Goal: Information Seeking & Learning: Learn about a topic

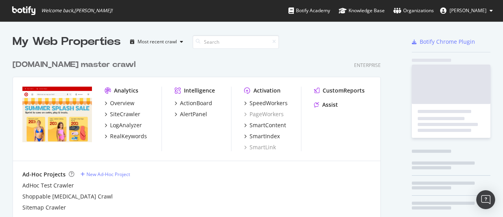
scroll to position [316, 368]
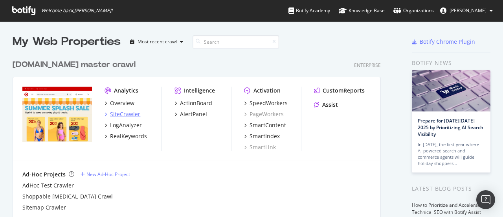
click at [132, 112] on div "SiteCrawler" at bounding box center [125, 114] width 30 height 8
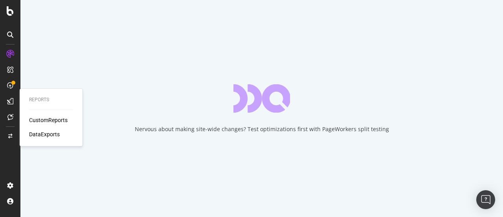
click at [31, 116] on div "CustomReports" at bounding box center [48, 120] width 39 height 8
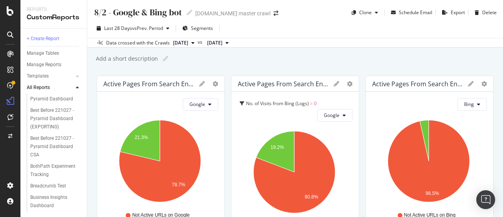
scroll to position [197, 0]
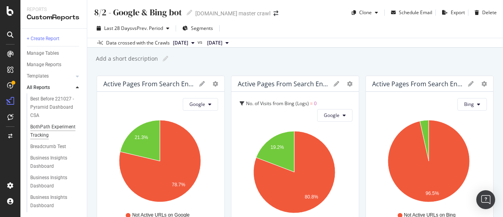
click at [48, 139] on div "BothPath Experiment Tracking" at bounding box center [53, 131] width 46 height 17
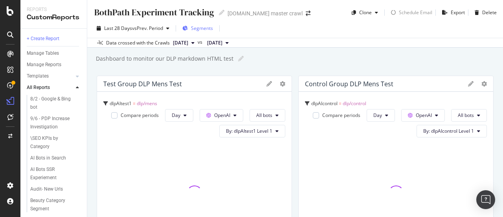
click at [204, 28] on span "Segments" at bounding box center [202, 28] width 22 height 7
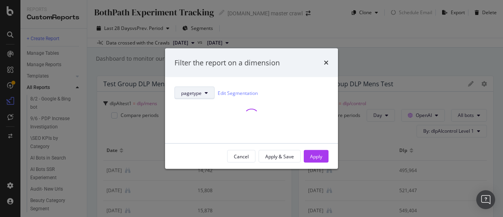
click at [210, 92] on button "pagetype" at bounding box center [195, 93] width 40 height 13
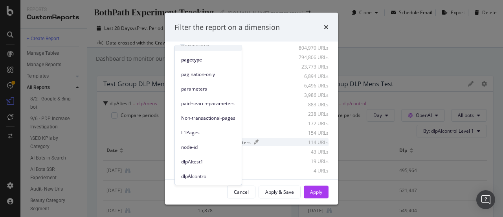
scroll to position [72, 0]
